Goal: Find specific page/section: Find specific page/section

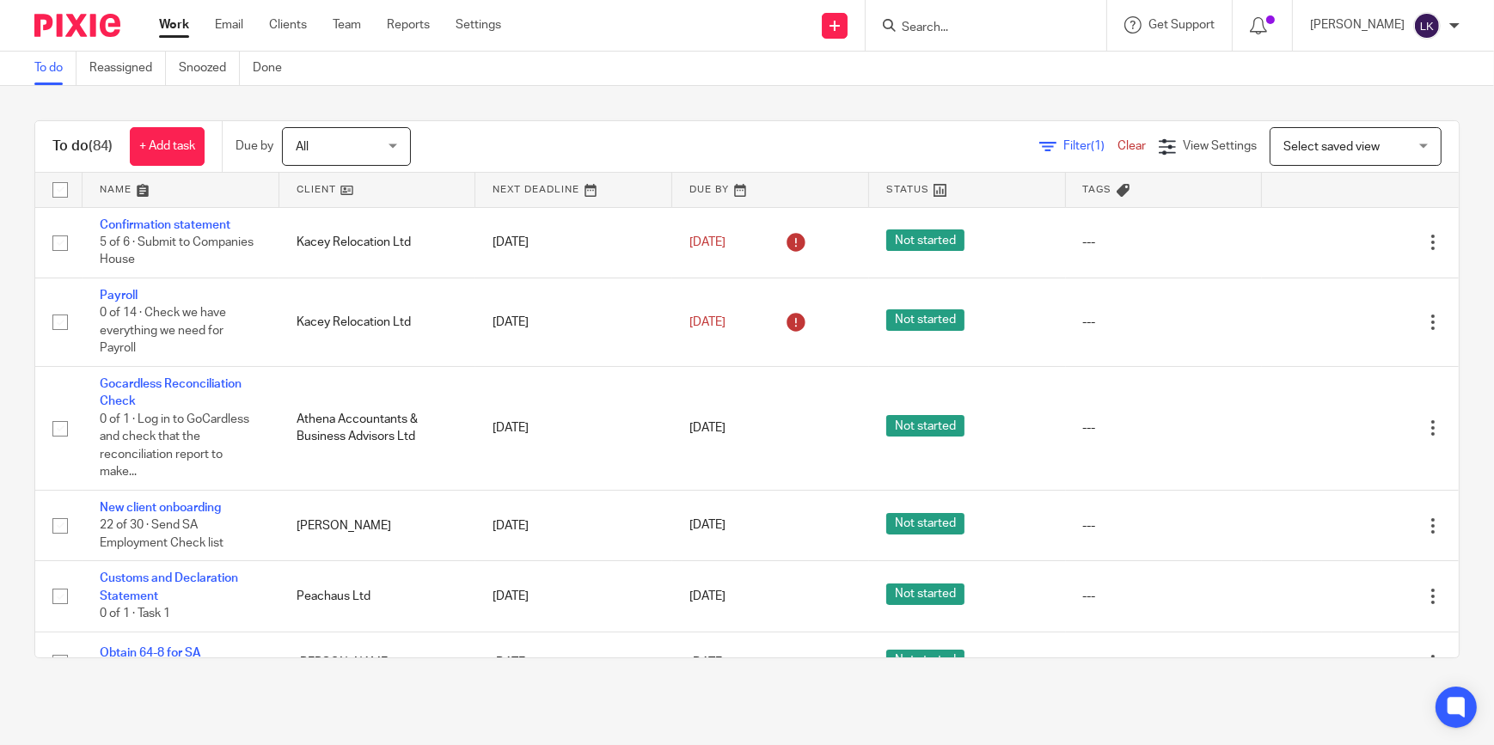
click at [953, 25] on input "Search" at bounding box center [977, 28] width 155 height 15
type input "eta"
click at [1000, 71] on link at bounding box center [1050, 74] width 306 height 40
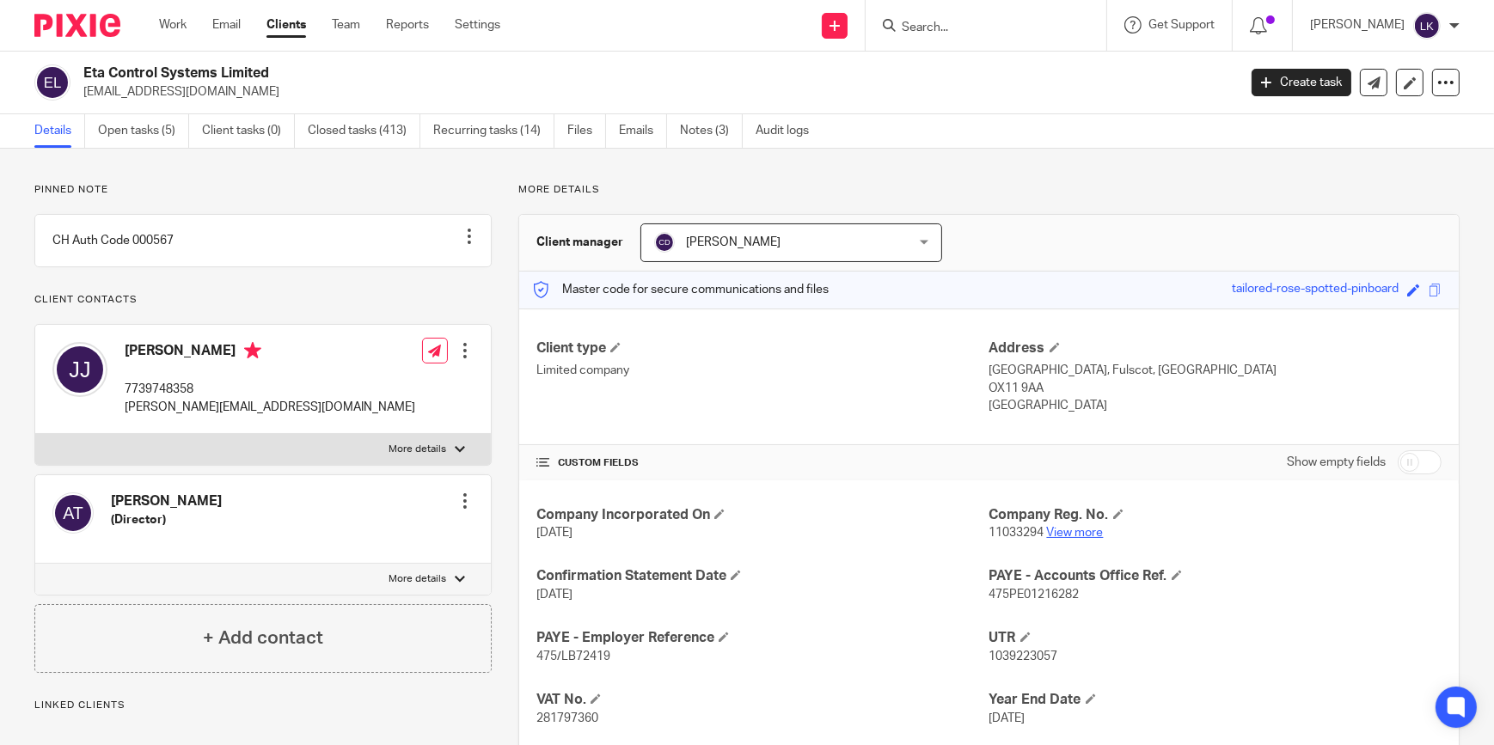
click at [1079, 535] on link "View more" at bounding box center [1075, 533] width 57 height 12
click at [189, 31] on ul "Work Email Clients Team Reports Settings" at bounding box center [342, 24] width 367 height 17
click at [185, 28] on link "Work" at bounding box center [173, 24] width 28 height 17
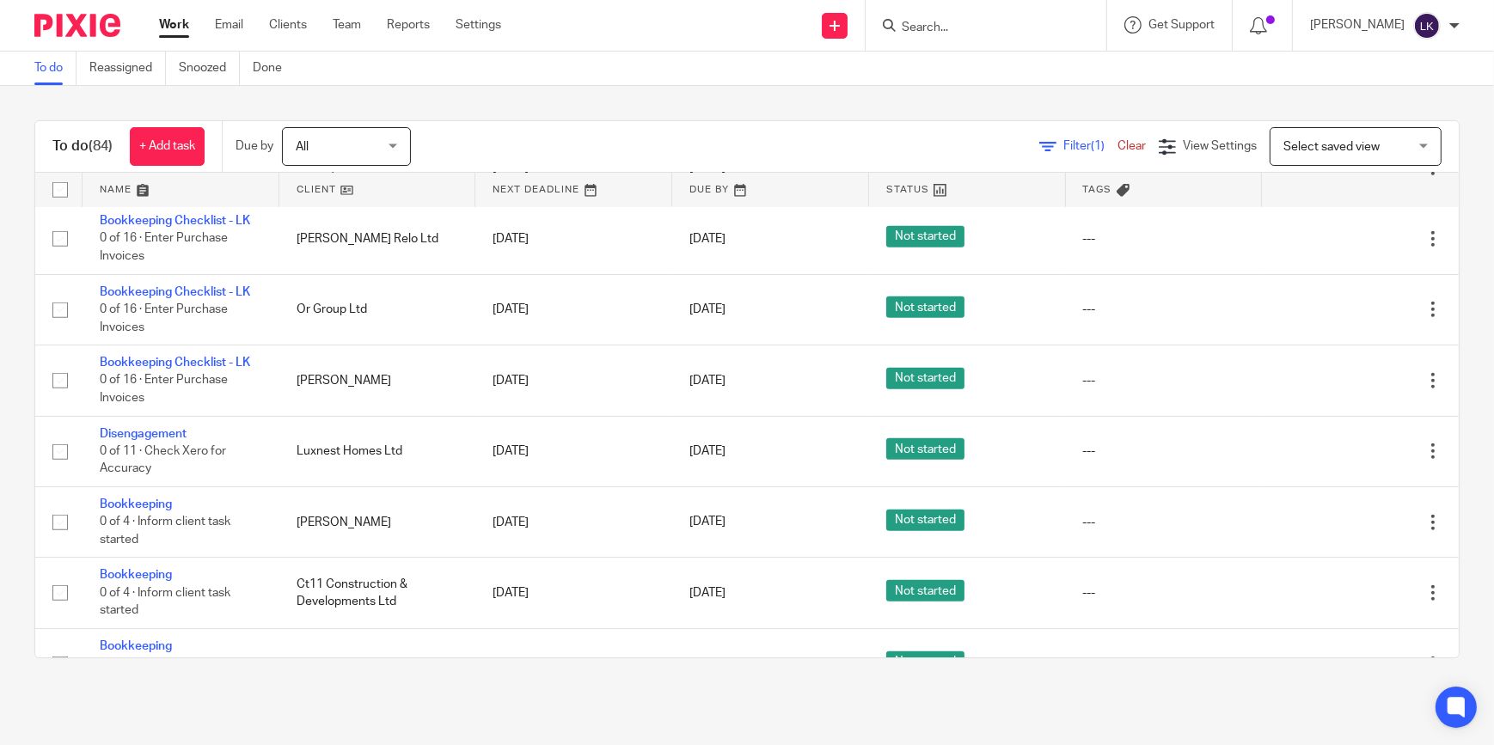
scroll to position [1485, 0]
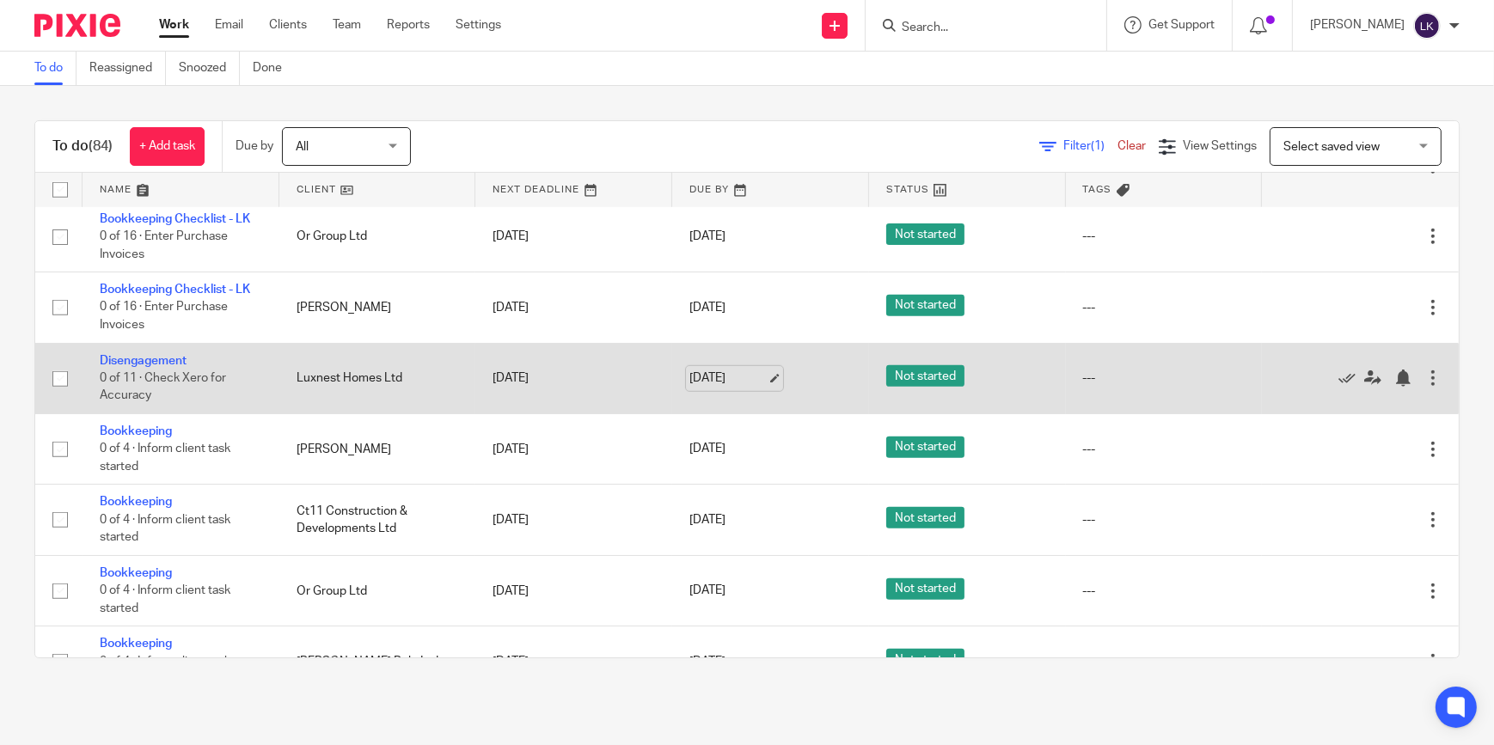
click at [749, 370] on link "[DATE]" at bounding box center [727, 379] width 77 height 18
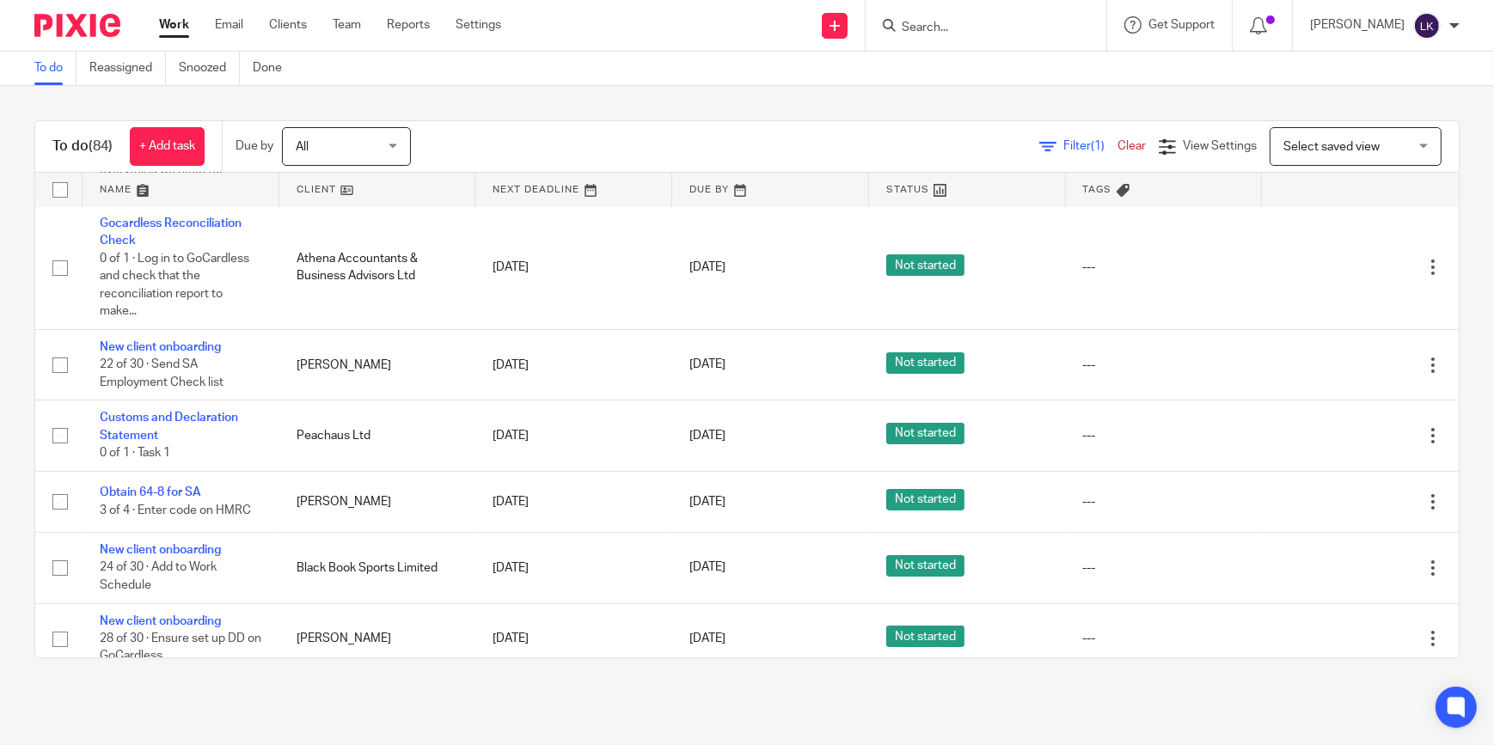
scroll to position [0, 0]
